Goal: Check status: Check status

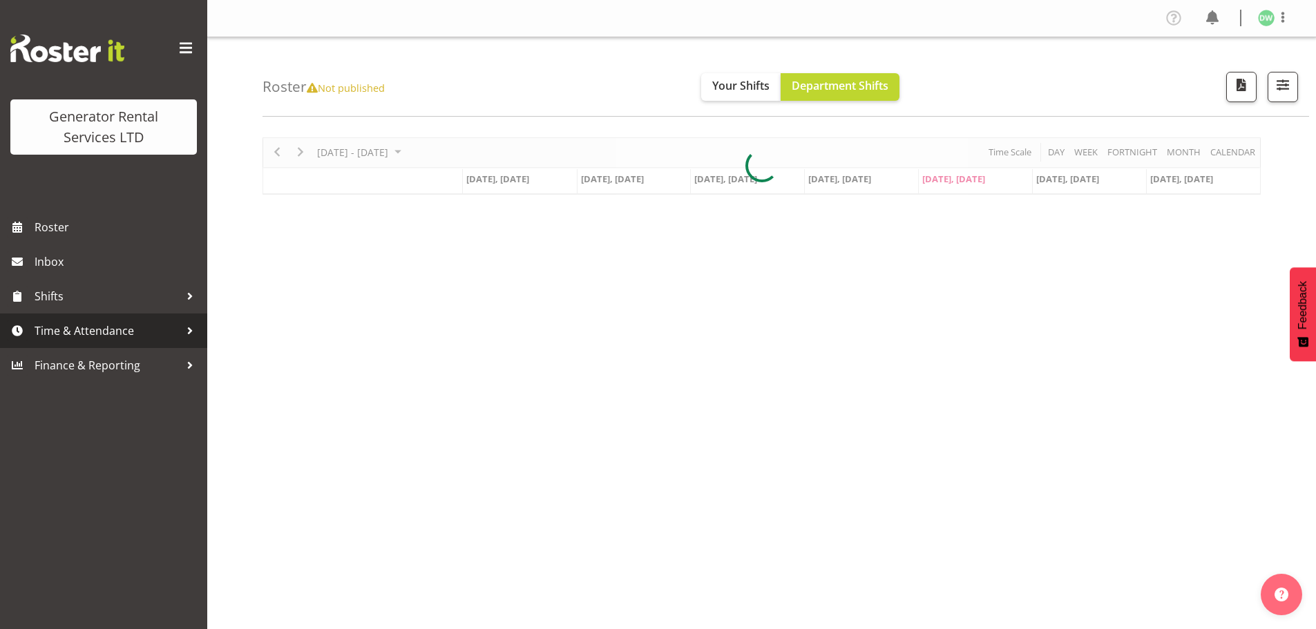
click at [113, 330] on span "Time & Attendance" at bounding box center [107, 331] width 145 height 21
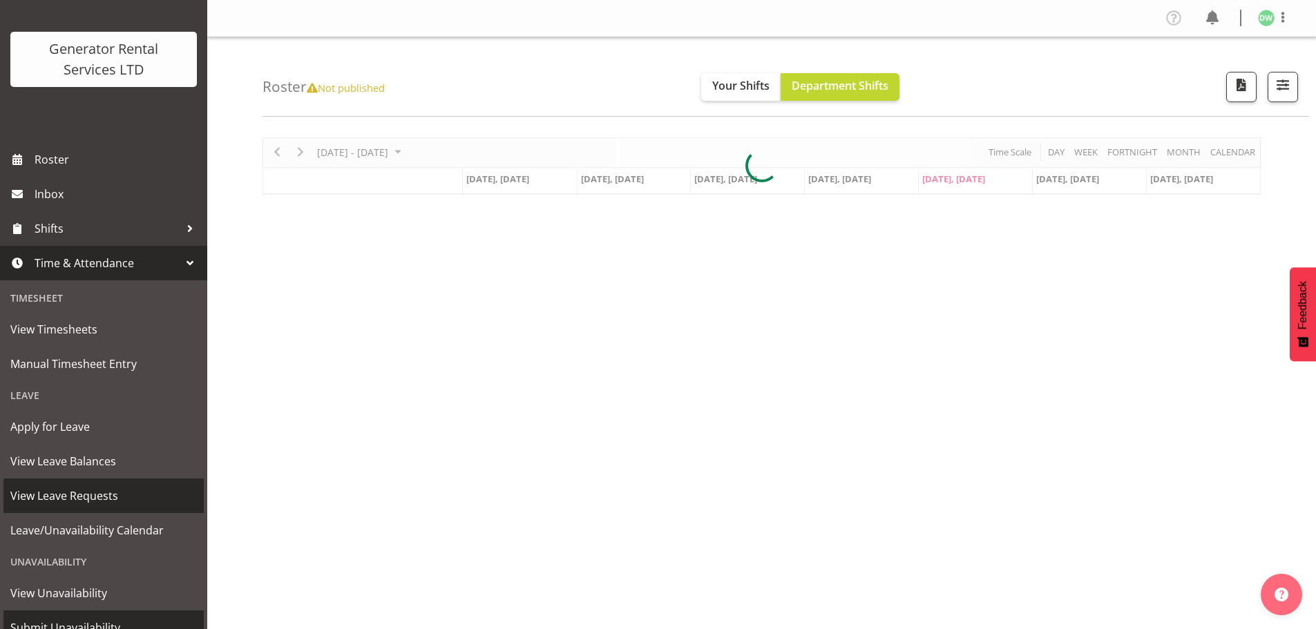
scroll to position [122, 0]
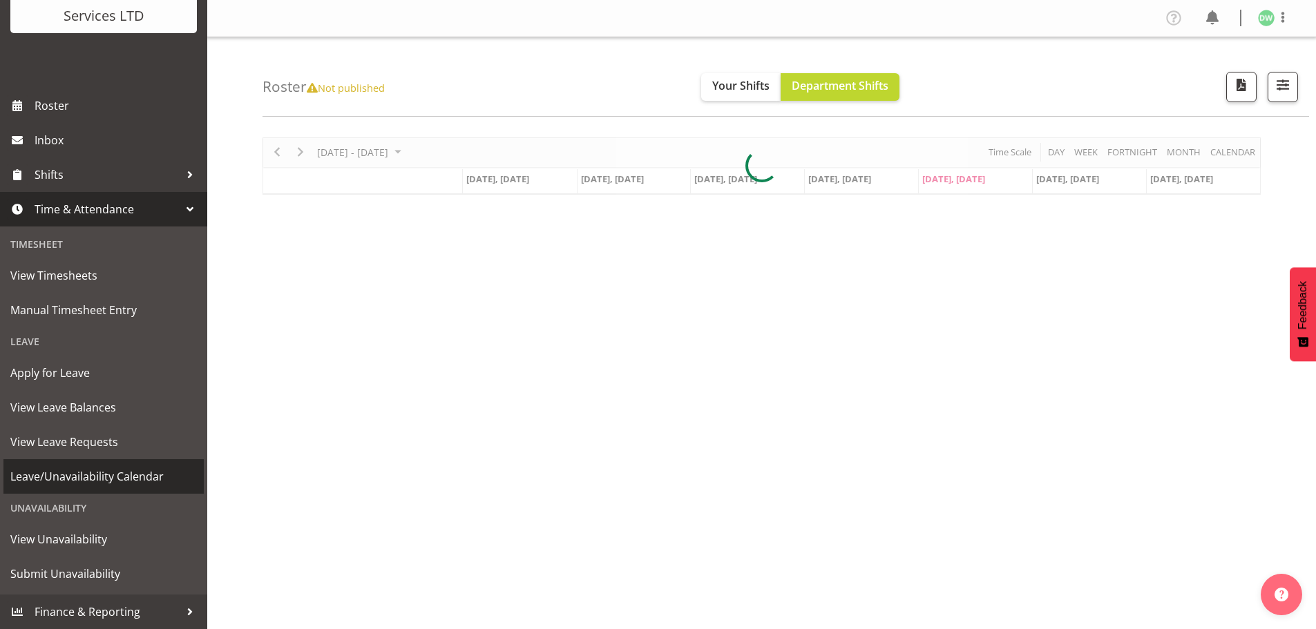
click at [118, 483] on span "Leave/Unavailability Calendar" at bounding box center [103, 476] width 186 height 21
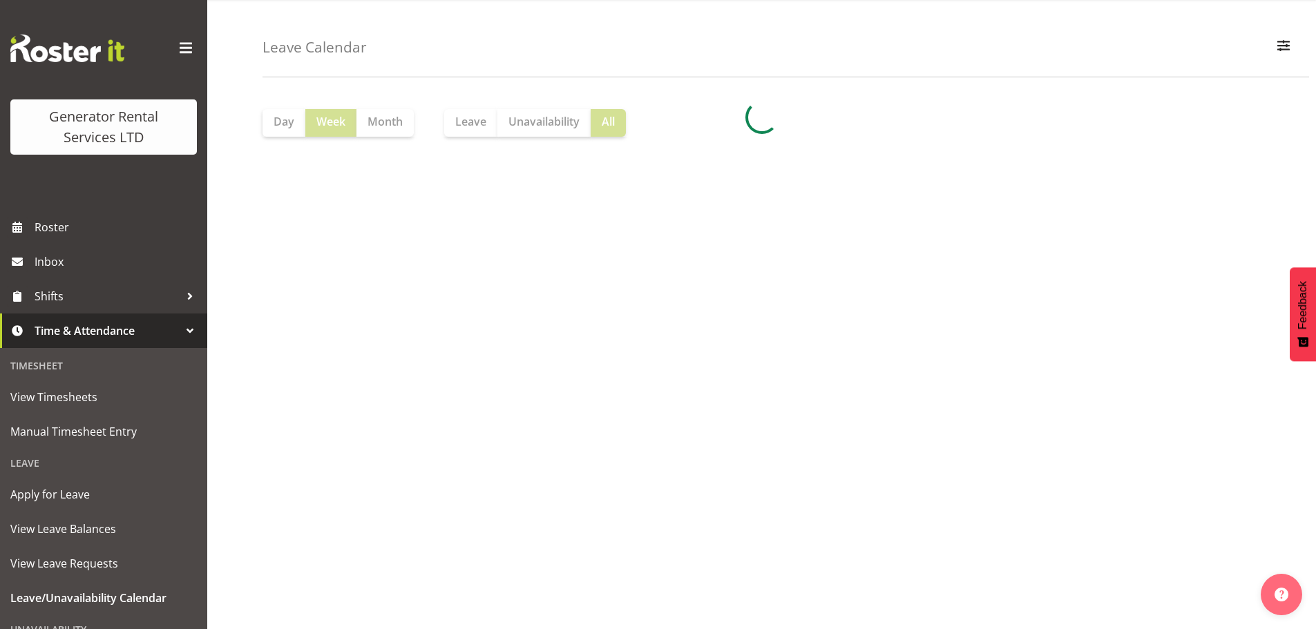
scroll to position [61, 0]
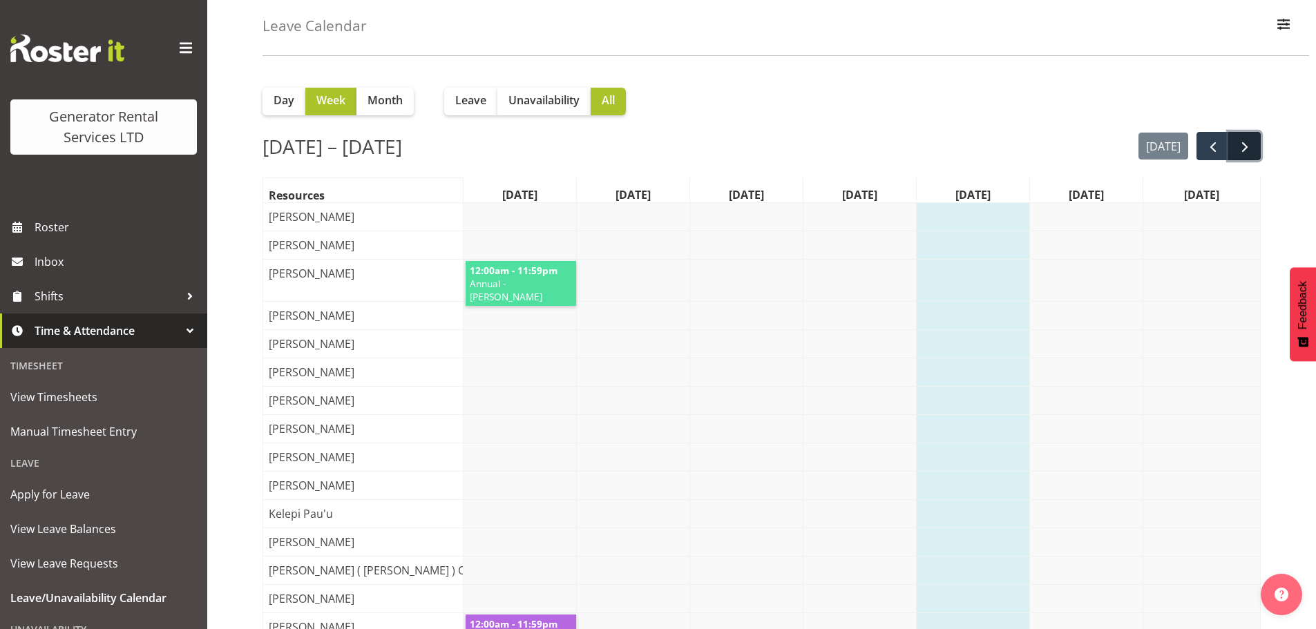
click at [1252, 148] on span "next" at bounding box center [1244, 147] width 17 height 17
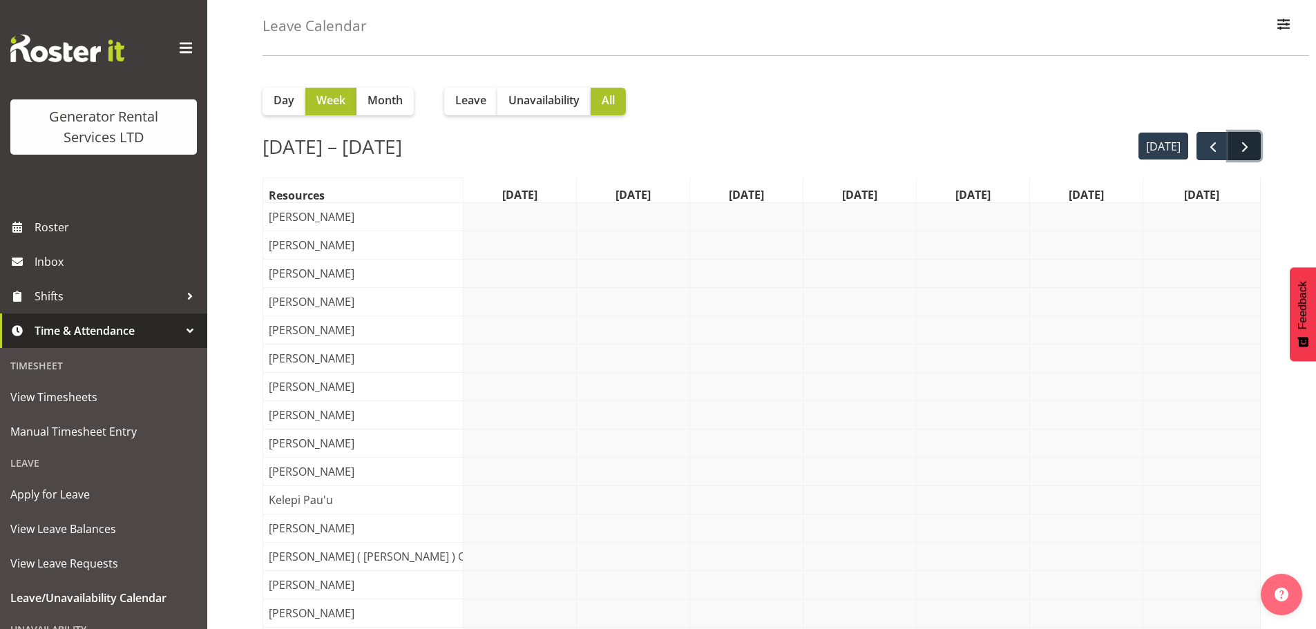
click at [1254, 144] on button "next" at bounding box center [1244, 146] width 32 height 28
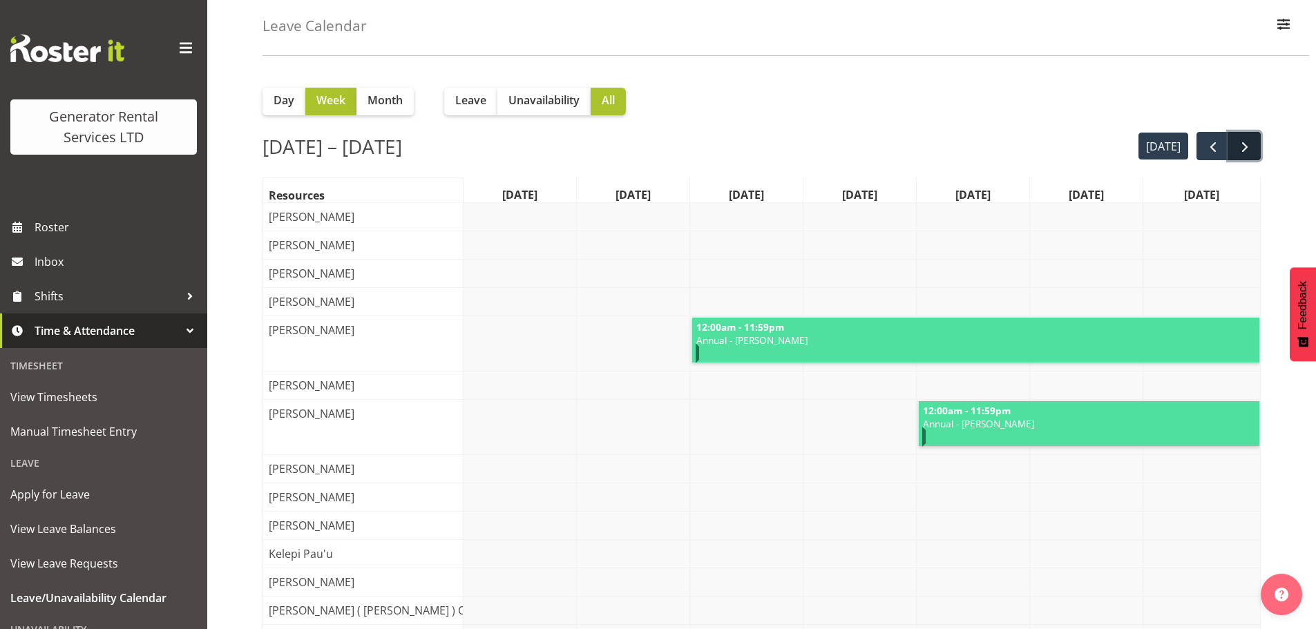
click at [1245, 144] on span "next" at bounding box center [1244, 147] width 17 height 17
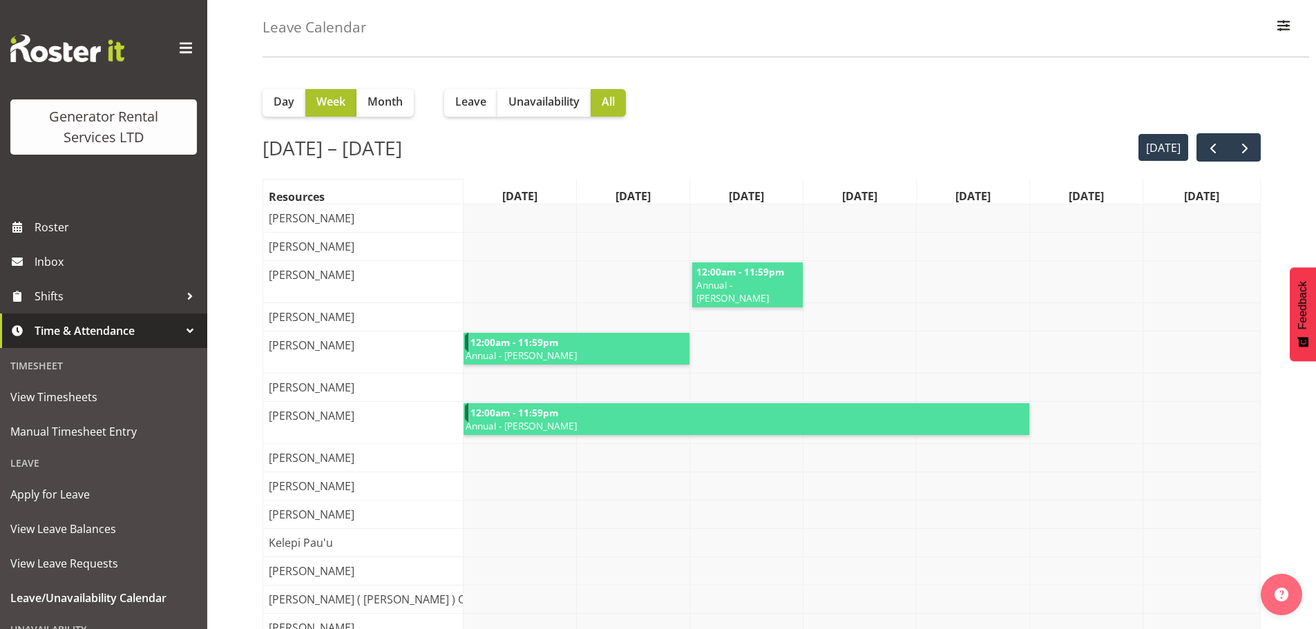
scroll to position [0, 0]
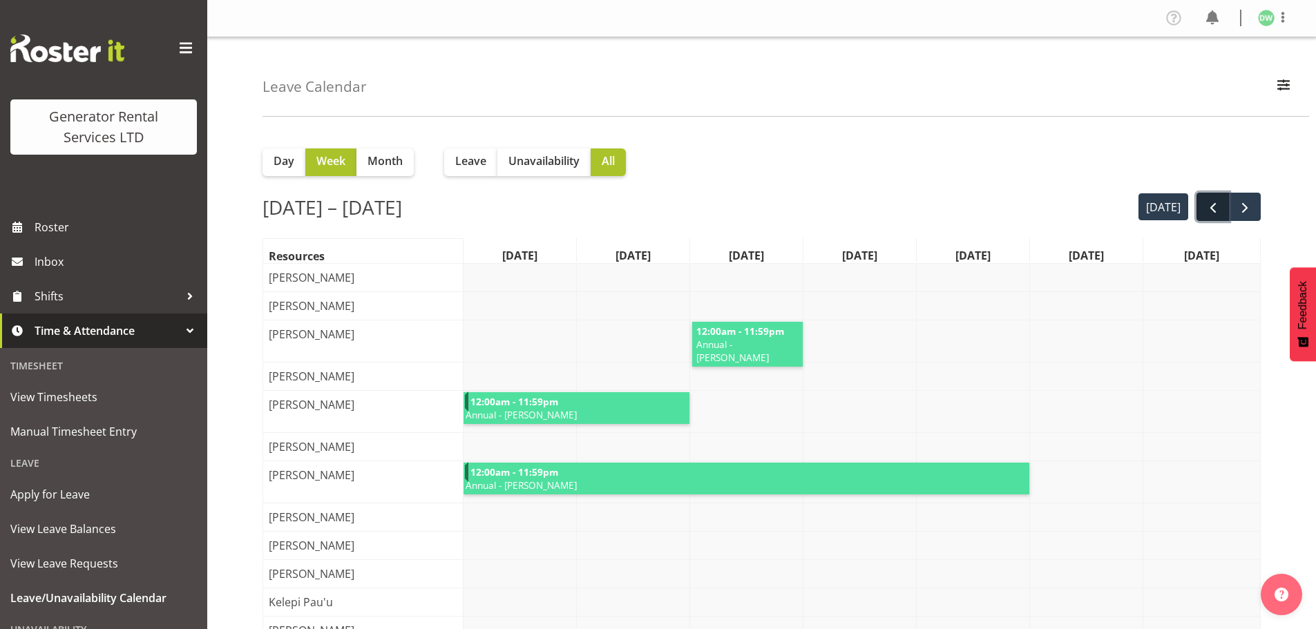
click at [1216, 197] on button "prev" at bounding box center [1212, 207] width 32 height 28
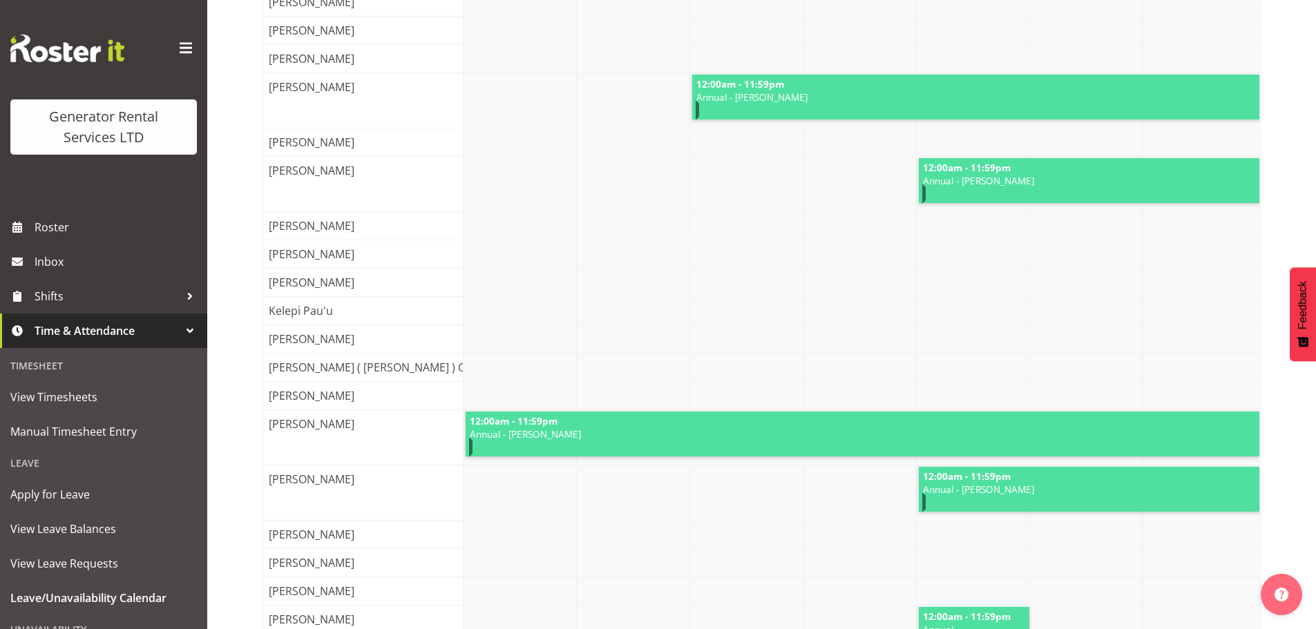
scroll to position [138, 0]
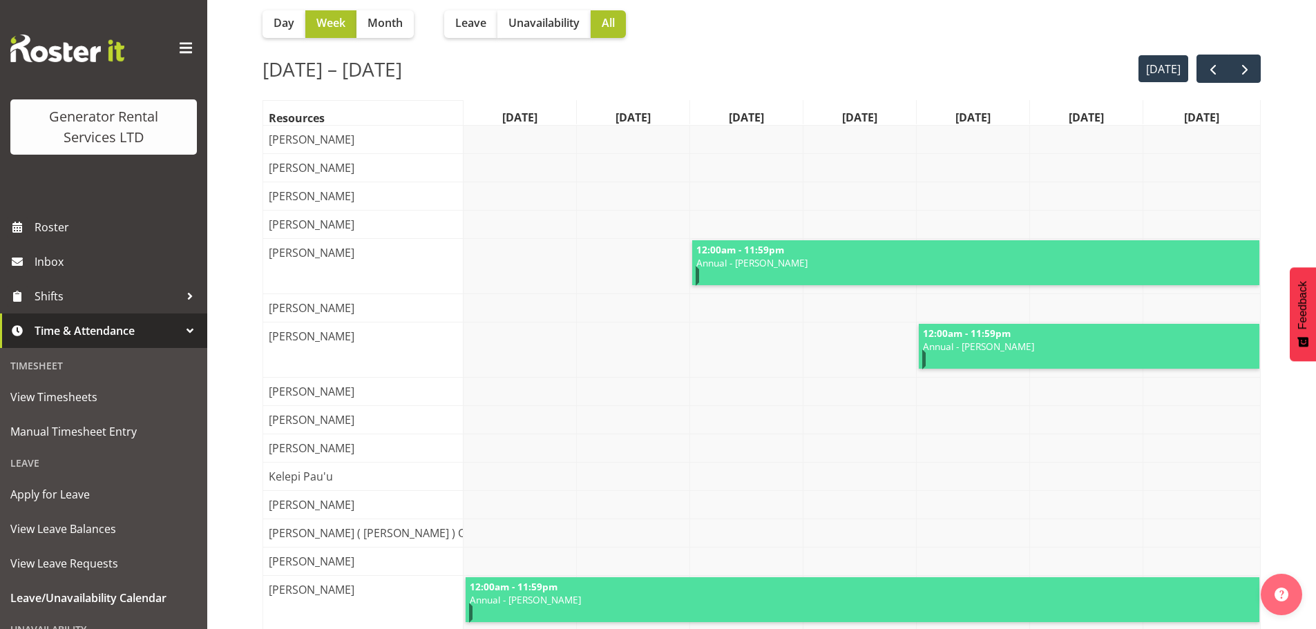
drag, startPoint x: 1216, startPoint y: 361, endPoint x: 1201, endPoint y: 367, distance: 15.8
click at [1201, 367] on link "12:00am - 11:59pm Annual - Craig Barrett" at bounding box center [1089, 346] width 341 height 45
click at [1000, 57] on div "Oct 20 – 26, 2025 today" at bounding box center [761, 69] width 998 height 29
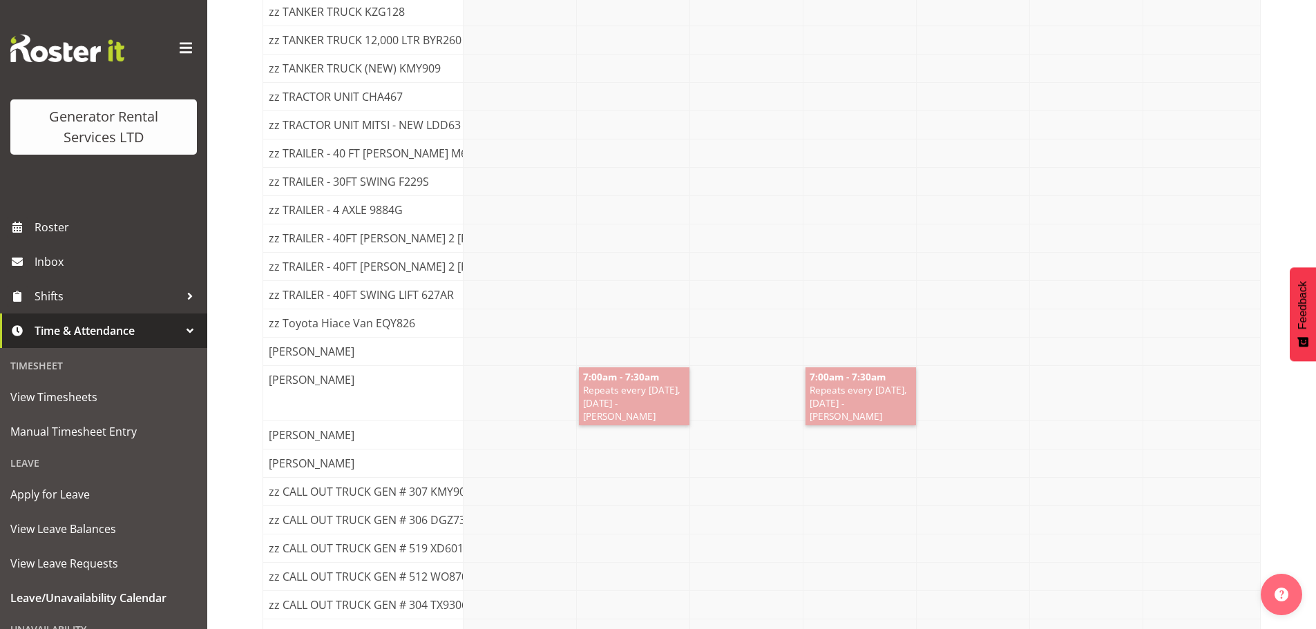
drag, startPoint x: 1033, startPoint y: 26, endPoint x: 1046, endPoint y: 25, distance: 13.9
click at [1046, 26] on tbody "12:00am - 11:59pm Annual - Chris Fry 12:00am - 11:59pm Annual - Craig Barrett 1…" at bounding box center [861, 32] width 796 height 3267
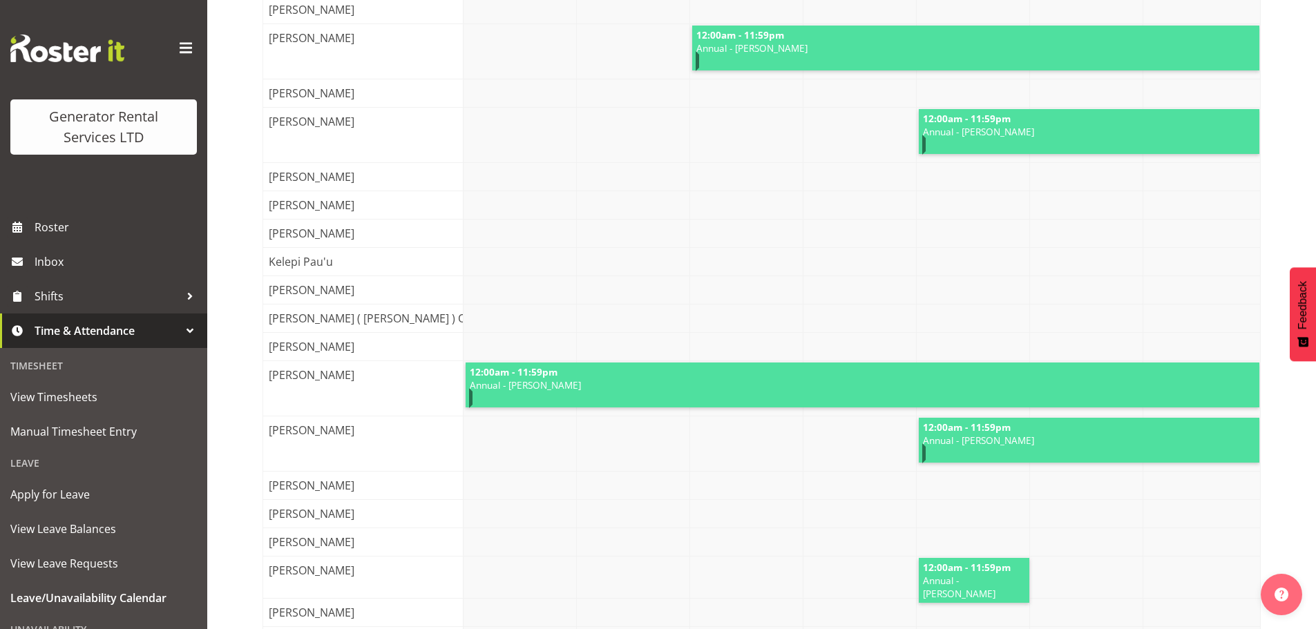
scroll to position [0, 0]
